Goal: Task Accomplishment & Management: Manage account settings

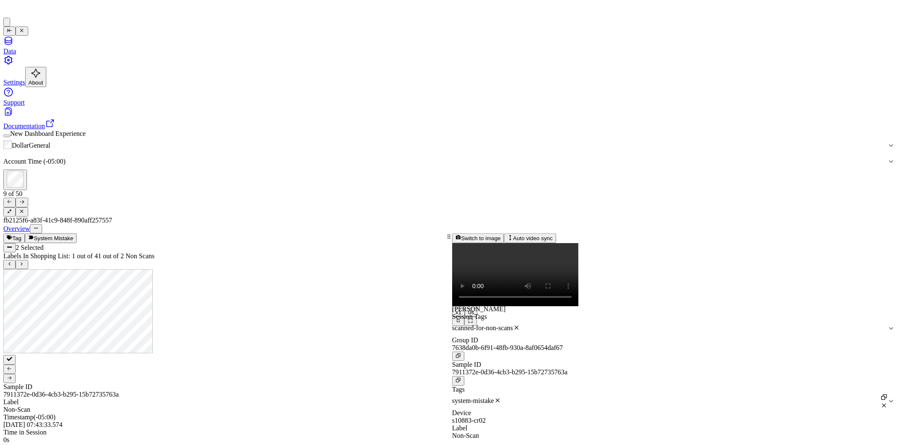
click at [12, 376] on icon at bounding box center [9, 378] width 5 height 5
click at [504, 234] on button "Switch to image" at bounding box center [478, 238] width 52 height 9
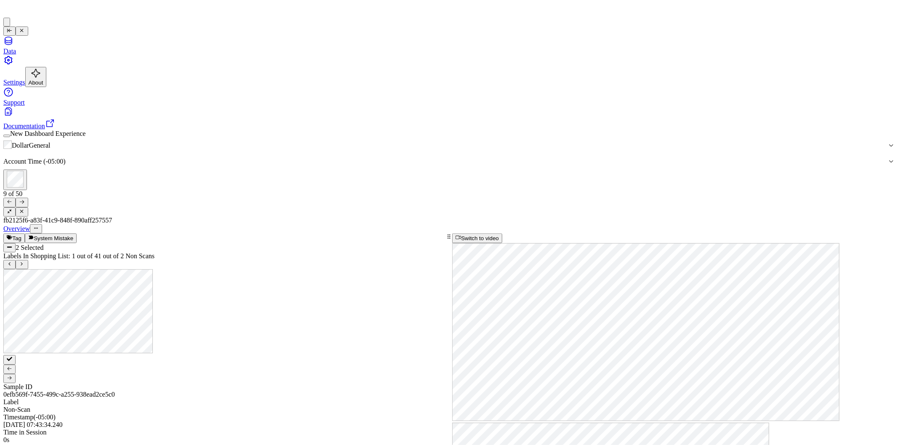
click at [834, 243] on div at bounding box center [673, 243] width 442 height 0
click at [822, 243] on div at bounding box center [673, 243] width 442 height 0
click at [12, 376] on icon at bounding box center [10, 377] width 4 height 3
click at [12, 376] on icon at bounding box center [9, 378] width 5 height 5
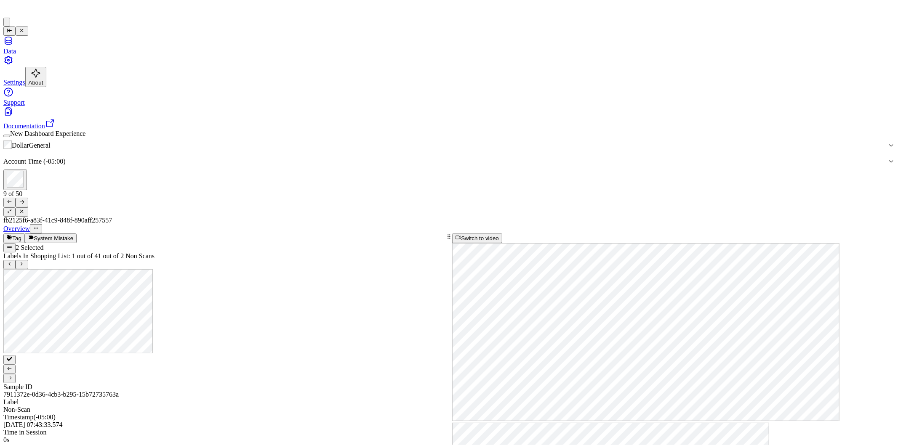
click at [12, 376] on icon at bounding box center [9, 378] width 5 height 5
click at [502, 234] on button "Switch to video" at bounding box center [477, 238] width 50 height 9
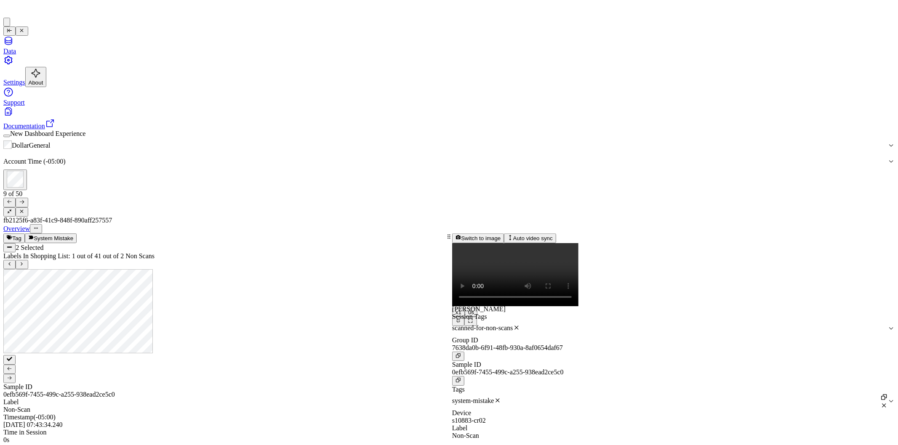
click at [578, 243] on video at bounding box center [515, 274] width 126 height 63
click at [504, 234] on button "Switch to image" at bounding box center [478, 238] width 52 height 9
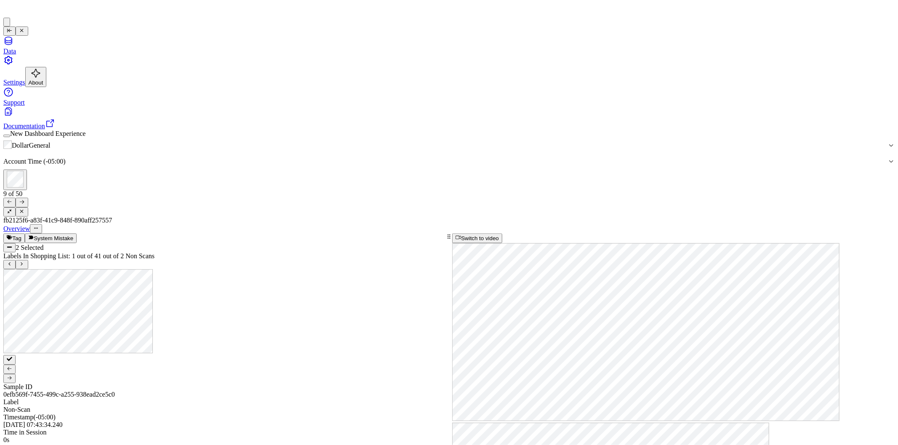
click at [714, 243] on div at bounding box center [673, 243] width 442 height 0
click at [502, 234] on button "Switch to video" at bounding box center [477, 238] width 50 height 9
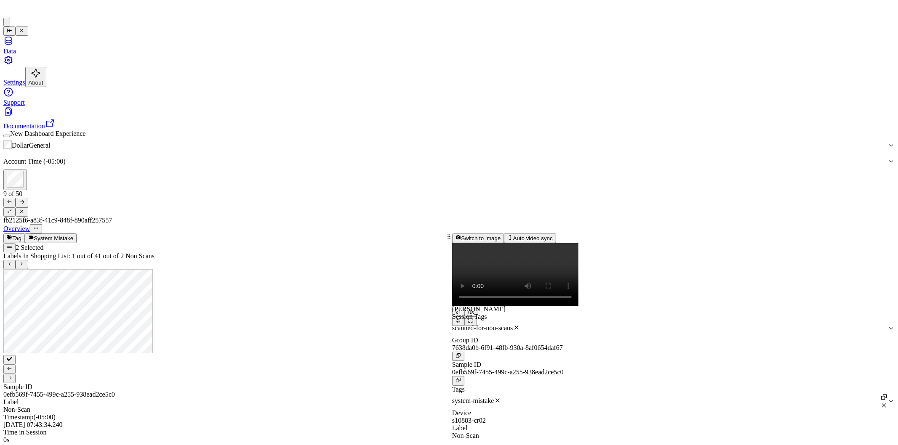
click at [540, 243] on video at bounding box center [515, 274] width 126 height 63
click at [183, 355] on div at bounding box center [224, 369] width 442 height 28
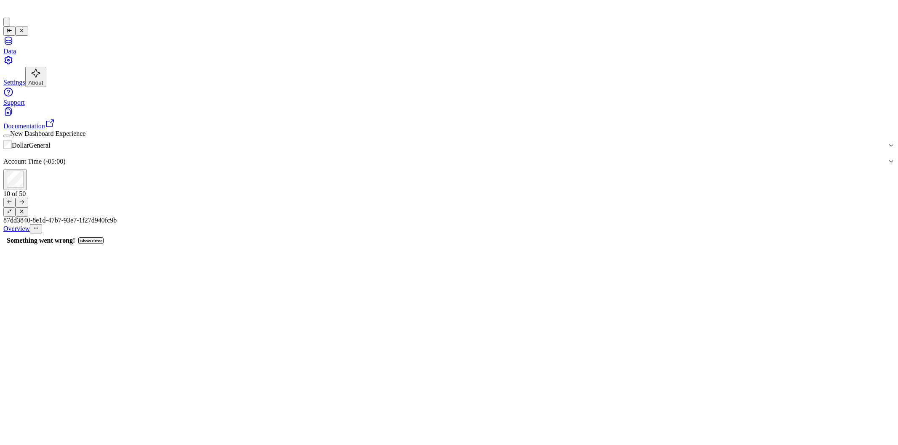
click at [24, 209] on icon at bounding box center [21, 211] width 5 height 5
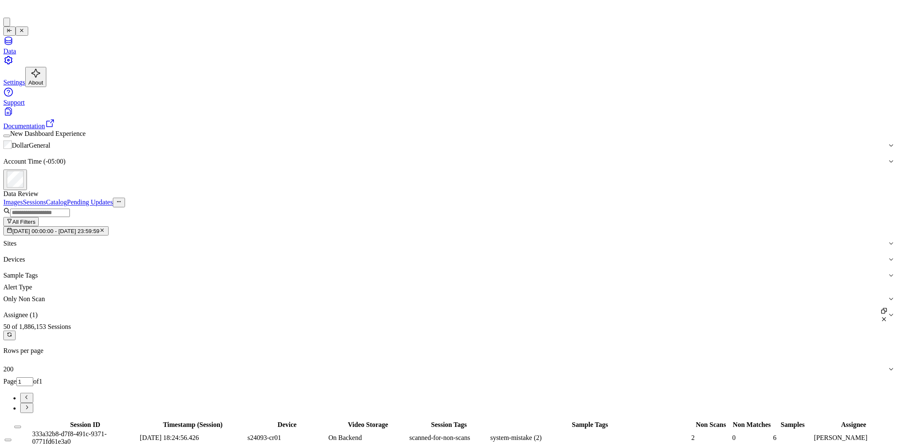
scroll to position [842, 0]
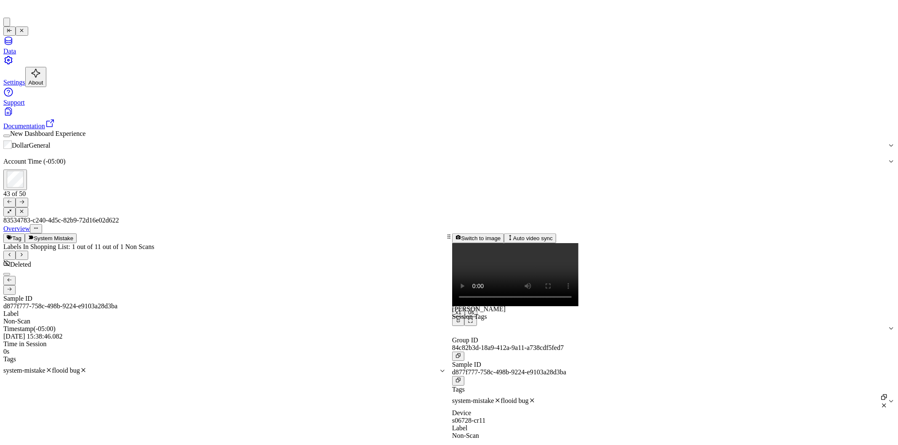
click at [24, 209] on icon at bounding box center [21, 211] width 5 height 5
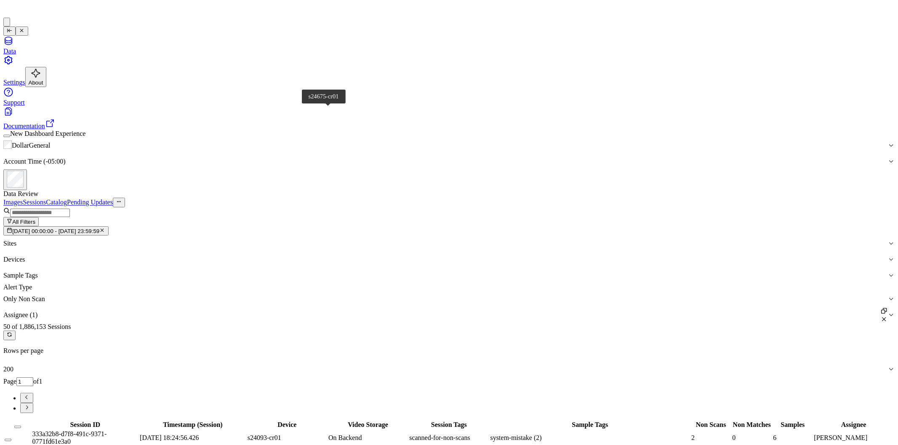
scroll to position [905, 0]
click at [99, 228] on span "[DATE] 00:00:00 - [DATE] 23:59:59" at bounding box center [55, 231] width 87 height 6
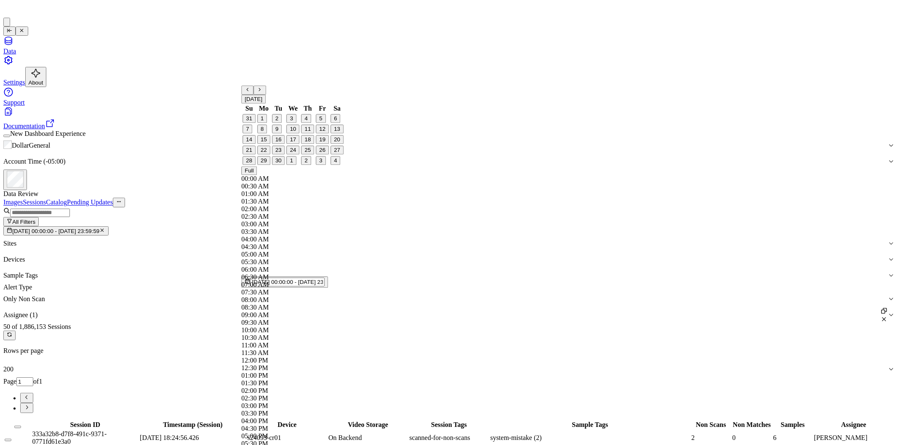
click at [321, 134] on button "12" at bounding box center [322, 129] width 13 height 9
click at [290, 155] on button "24" at bounding box center [293, 150] width 13 height 9
type input "[DATE] 00:00:00 - [DATE] 23:59:59"
click at [257, 167] on button "Full" at bounding box center [249, 171] width 16 height 9
click at [424, 323] on div "50 of 1,886,153 Sessions Rows per page 200 Page 1 of 1" at bounding box center [448, 368] width 891 height 90
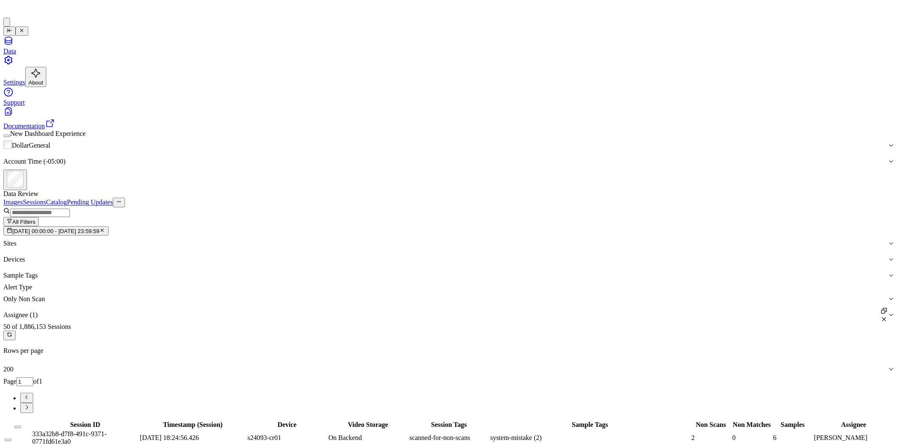
click at [332, 323] on div "50 of 1,886,153 Sessions Rows per page 200 Page 1 of 1" at bounding box center [448, 368] width 891 height 90
click at [105, 228] on icon "button" at bounding box center [101, 230] width 5 height 5
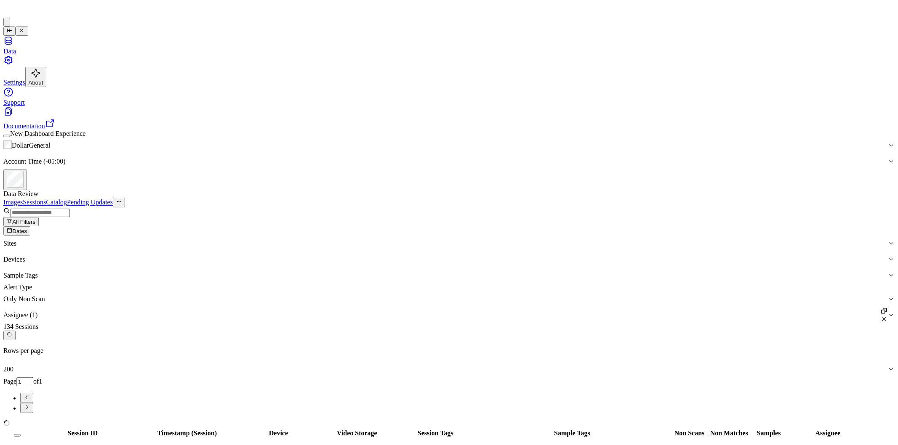
click at [30, 226] on button "Dates" at bounding box center [16, 230] width 27 height 9
click at [135, 420] on div "Session ID Timestamp (Session) Device Video Storage Session Tags Sample Tags No…" at bounding box center [448, 429] width 891 height 19
click at [27, 228] on span "Dates" at bounding box center [19, 231] width 15 height 6
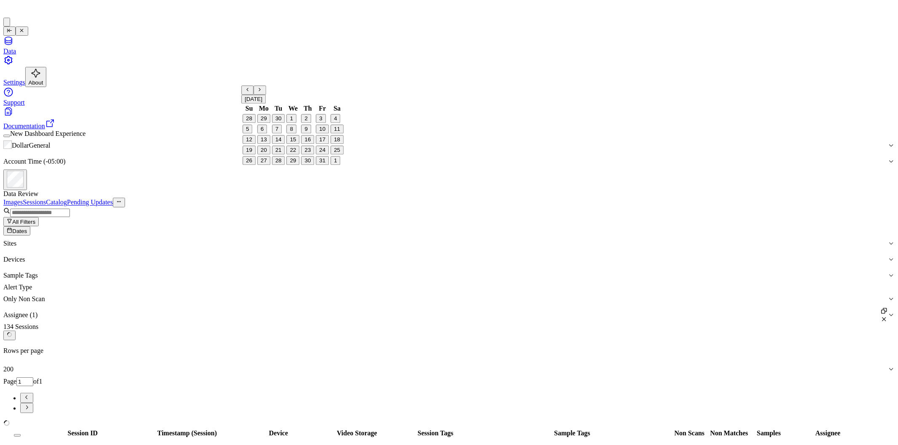
click at [335, 144] on button "18" at bounding box center [336, 140] width 13 height 9
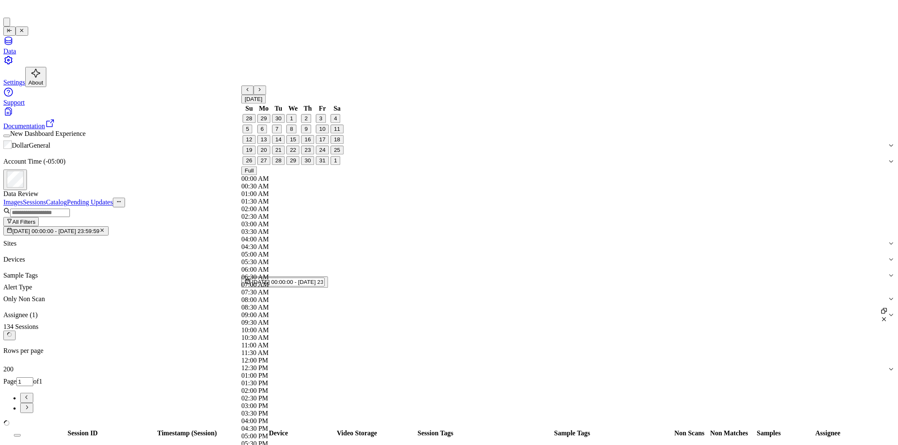
click at [320, 155] on button "24" at bounding box center [322, 150] width 13 height 9
type input "[DATE] 00:00:00 - [DATE] 23:59:59"
click at [417, 323] on div "134 Sessions Rows per page 200 Page 1 of 1" at bounding box center [448, 368] width 891 height 90
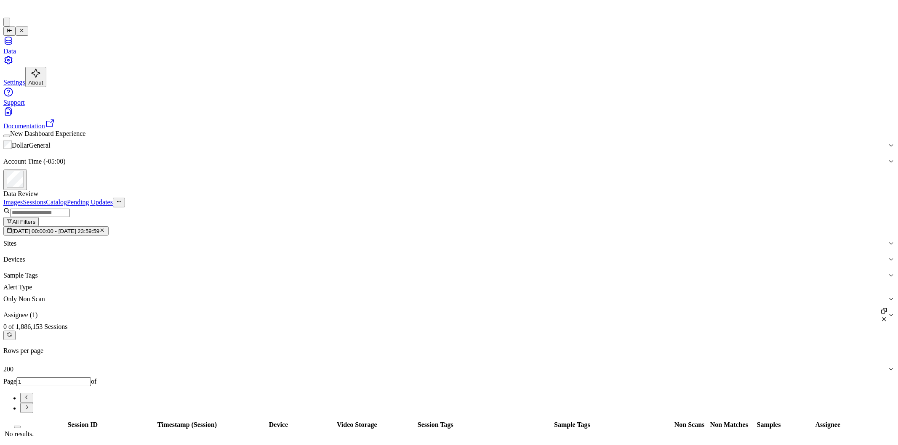
click at [99, 228] on span "[DATE] 00:00:00 - [DATE] 23:59:59" at bounding box center [55, 231] width 87 height 6
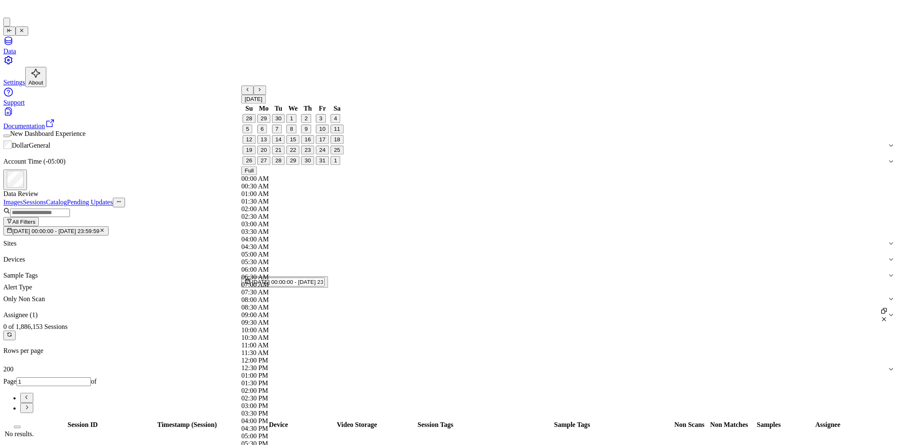
click at [250, 92] on icon "Go to the Previous Month" at bounding box center [247, 89] width 5 height 5
click at [322, 134] on button "12" at bounding box center [322, 129] width 13 height 9
click at [293, 155] on button "24" at bounding box center [293, 150] width 13 height 9
type input "[DATE] 00:00:00 - [DATE] 23:59:59"
click at [257, 167] on button "Full" at bounding box center [249, 171] width 16 height 9
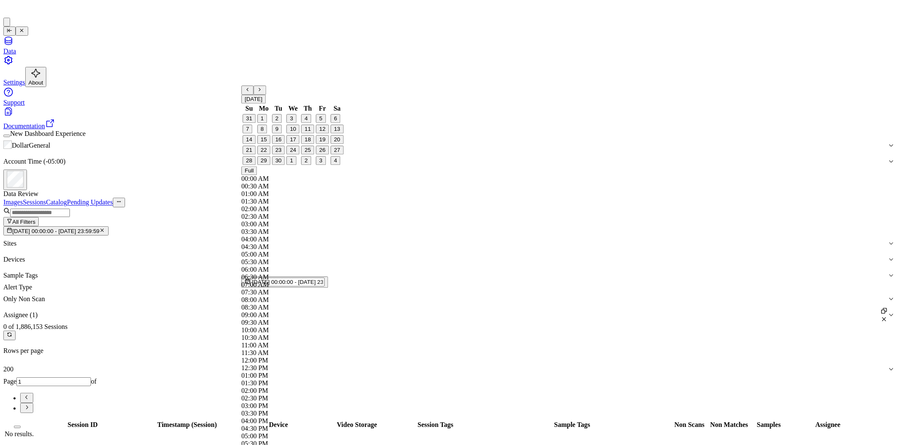
click at [425, 323] on div "0 of 1,886,153 Sessions Rows per page 200 Page 1 of" at bounding box center [448, 368] width 891 height 90
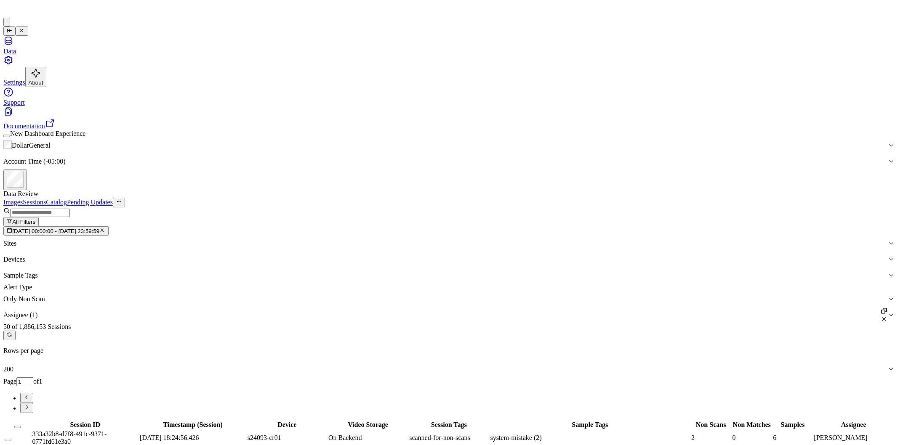
scroll to position [928, 0]
click at [109, 226] on button "[DATE] 00:00:00 - [DATE] 23:59:59" at bounding box center [55, 230] width 105 height 9
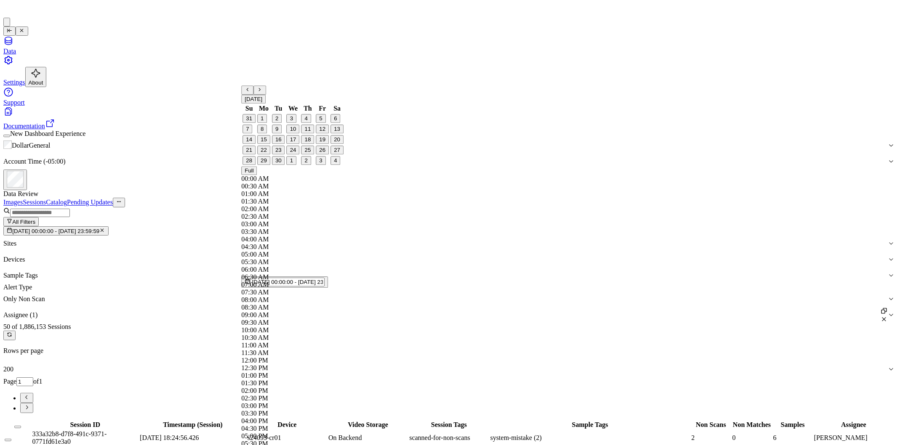
click at [267, 134] on button "8" at bounding box center [262, 129] width 10 height 9
type input "[DATE] 00:00:00 - [DATE] 23:59:59"
click at [426, 323] on div "50 of 1,886,153 Sessions Rows per page 200 Page 1 of 1" at bounding box center [448, 368] width 891 height 90
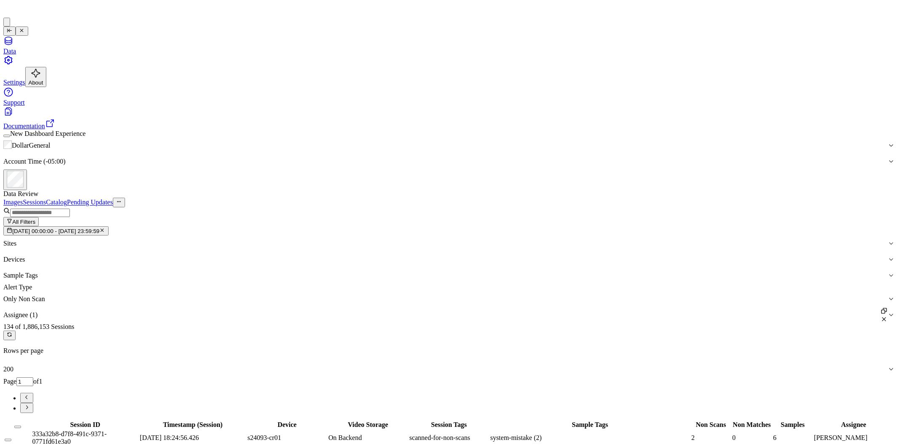
scroll to position [444, 0]
